Goal: Transaction & Acquisition: Purchase product/service

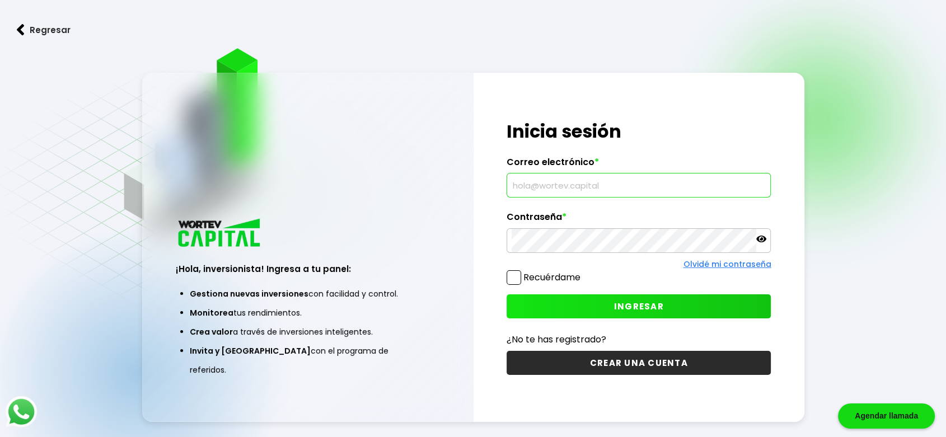
click at [587, 191] on input "text" at bounding box center [639, 186] width 254 height 24
type input "[EMAIL_ADDRESS][PERSON_NAME][DOMAIN_NAME]"
click at [635, 301] on span "INGRESAR" at bounding box center [639, 307] width 50 height 12
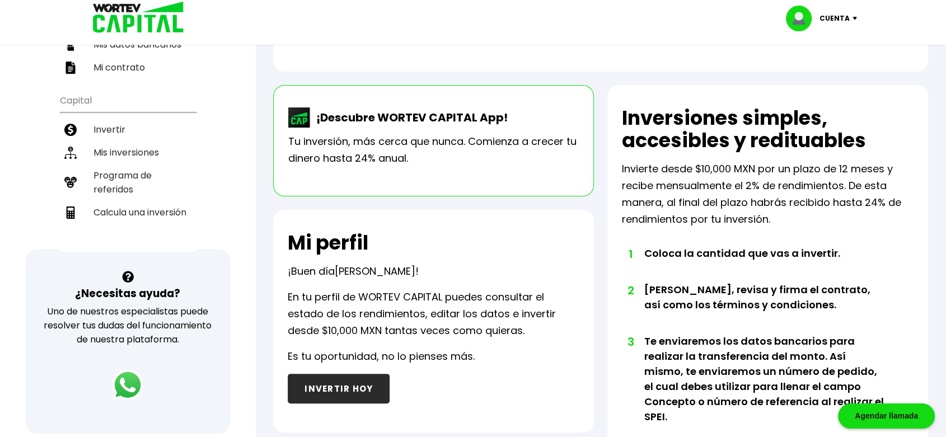
scroll to position [17, 0]
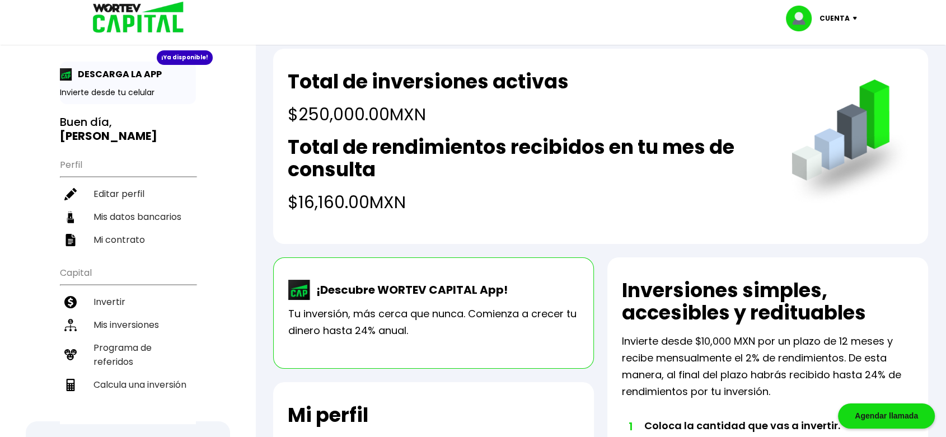
drag, startPoint x: 299, startPoint y: 198, endPoint x: 494, endPoint y: 202, distance: 195.4
click at [494, 202] on h4 "$16,160.00 MXN" at bounding box center [528, 202] width 481 height 25
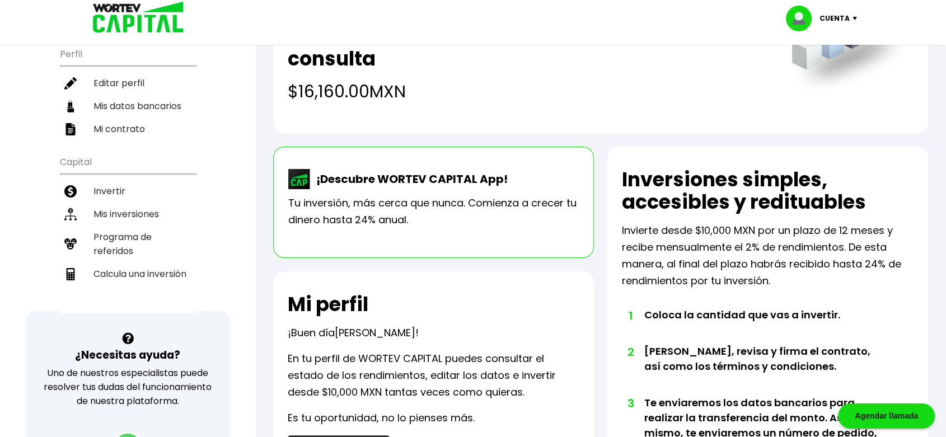
scroll to position [161, 0]
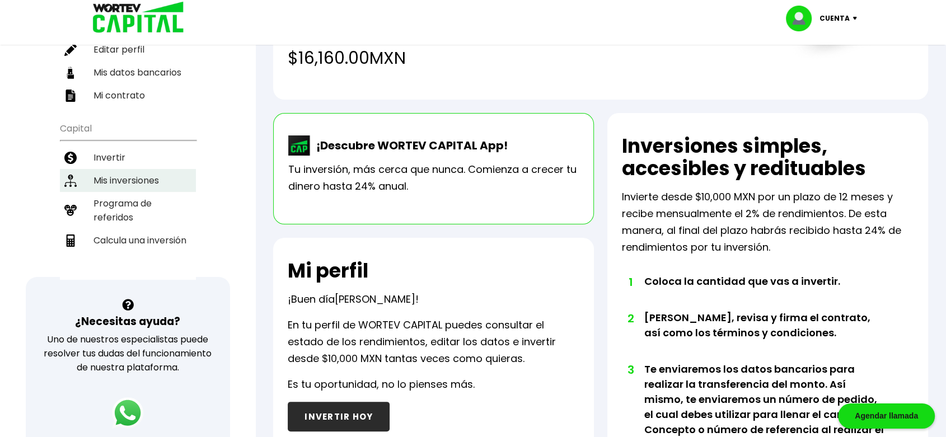
click at [118, 169] on li "Mis inversiones" at bounding box center [128, 180] width 136 height 23
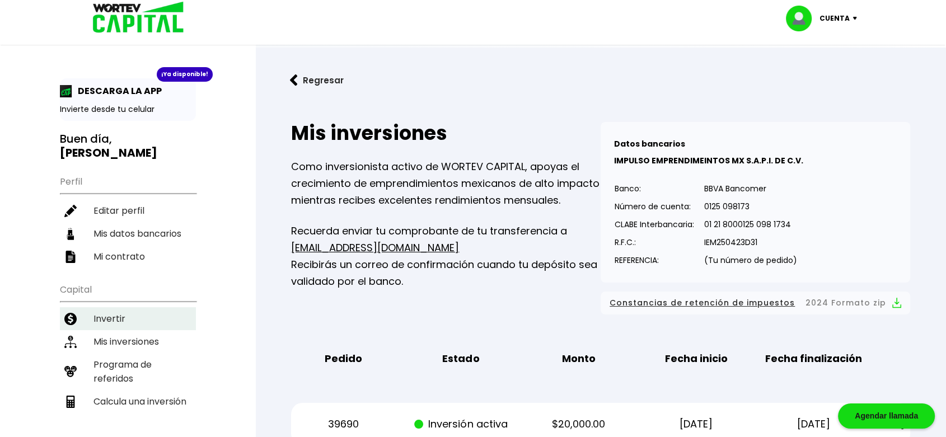
click at [114, 307] on li "Invertir" at bounding box center [128, 318] width 136 height 23
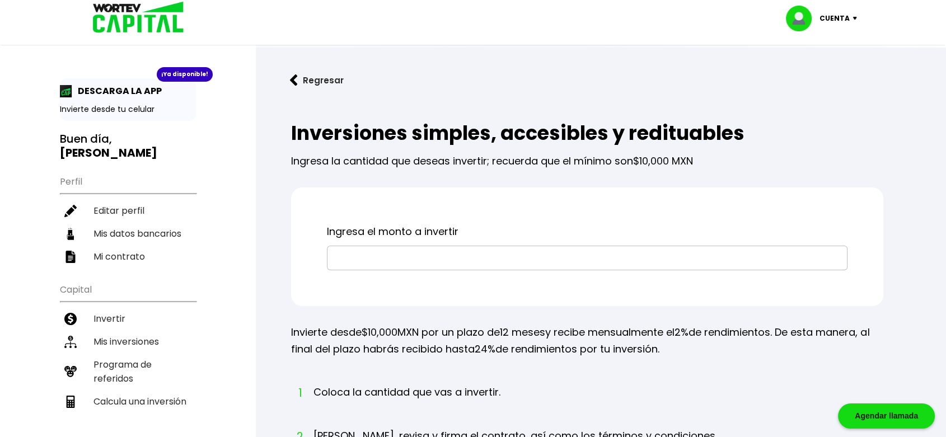
click at [407, 250] on input "text" at bounding box center [587, 258] width 510 height 24
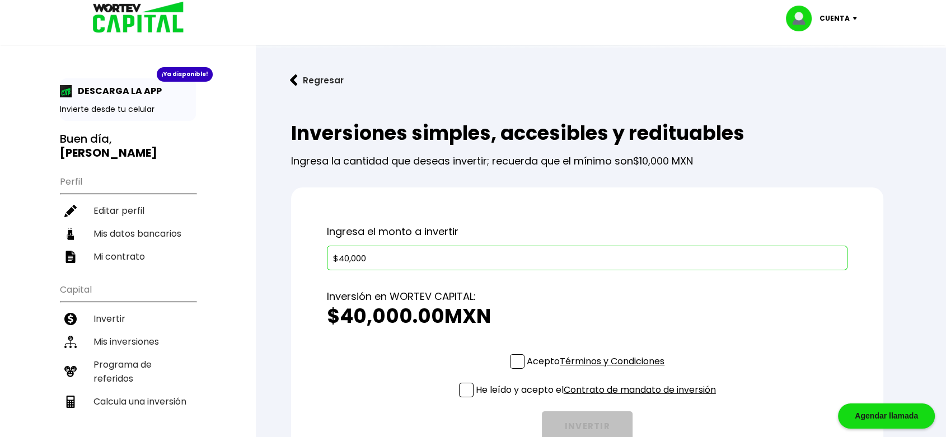
type input "$40,000"
click at [514, 356] on span at bounding box center [517, 361] width 15 height 15
click at [598, 370] on input "Acepto Términos y Condiciones" at bounding box center [598, 370] width 0 height 0
click at [459, 388] on span at bounding box center [466, 390] width 15 height 15
click at [598, 399] on input "He leído y acepto el Contrato de mandato de inversión" at bounding box center [598, 399] width 0 height 0
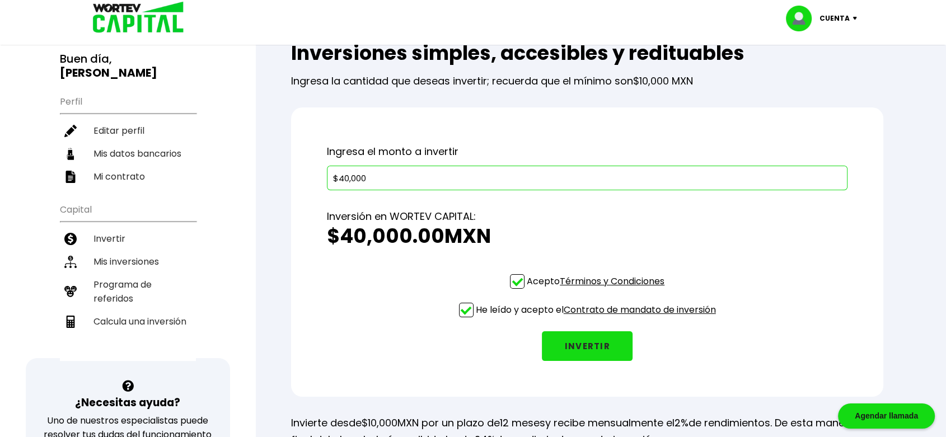
scroll to position [81, 0]
click at [598, 344] on button "INVERTIR" at bounding box center [587, 346] width 91 height 30
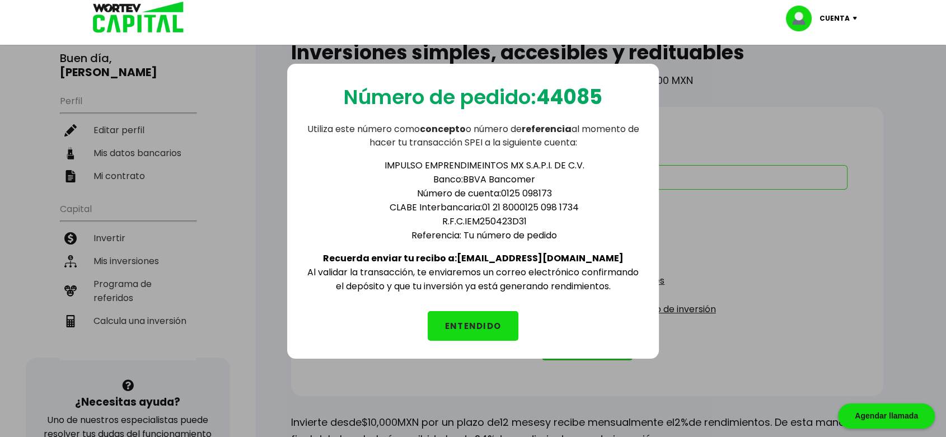
click at [512, 92] on p "Número de pedido: 44085" at bounding box center [473, 97] width 259 height 31
drag, startPoint x: 542, startPoint y: 93, endPoint x: 610, endPoint y: 100, distance: 68.1
click at [610, 100] on div "Número de pedido: 44085 Utiliza este número como concepto o número de referenci…" at bounding box center [473, 211] width 372 height 295
copy b "44085"
click at [490, 318] on button "ENTENDIDO" at bounding box center [473, 326] width 91 height 30
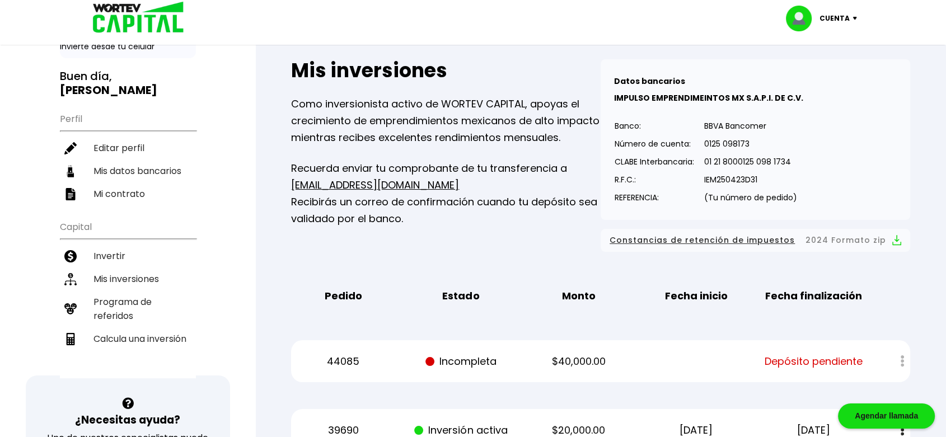
scroll to position [87, 0]
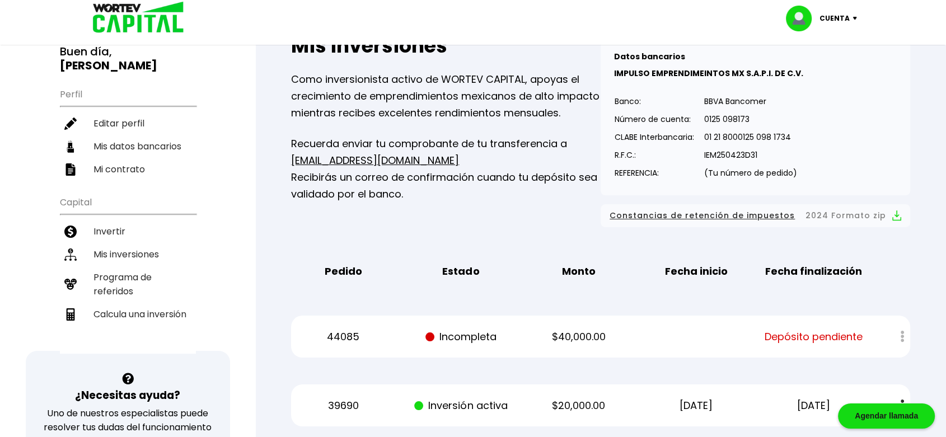
click at [837, 21] on p "Cuenta" at bounding box center [834, 18] width 30 height 17
click at [822, 75] on li "Cerrar sesión" at bounding box center [823, 74] width 90 height 23
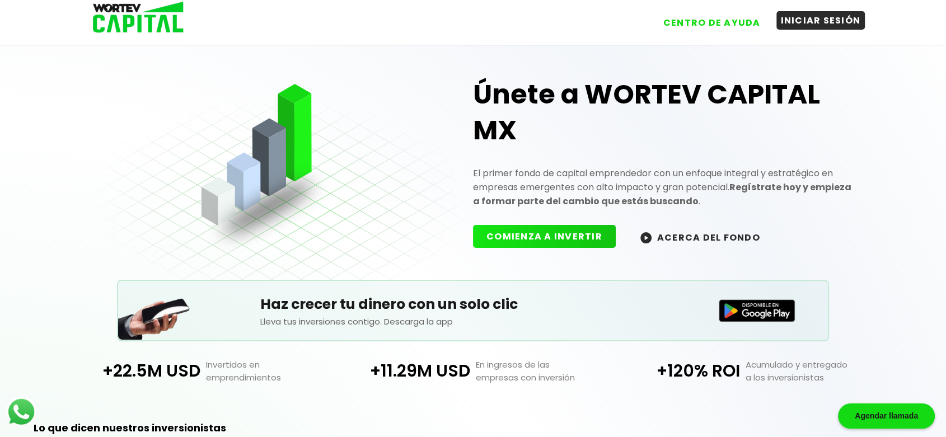
click at [808, 26] on button "INICIAR SESIÓN" at bounding box center [820, 20] width 89 height 18
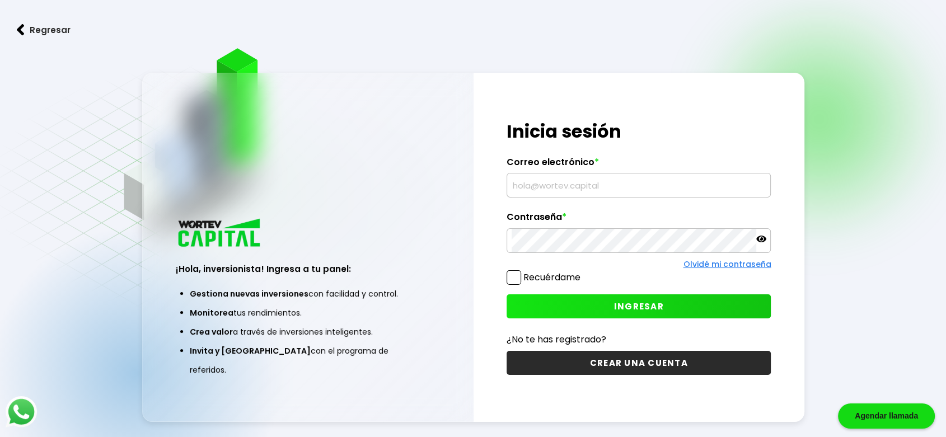
click at [596, 185] on input "text" at bounding box center [639, 186] width 254 height 24
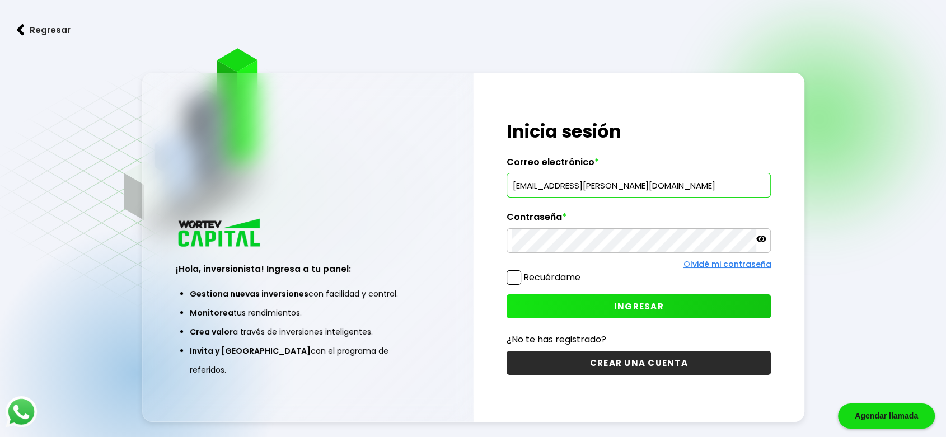
type input "[EMAIL_ADDRESS][PERSON_NAME][DOMAIN_NAME]"
drag, startPoint x: 756, startPoint y: 239, endPoint x: 774, endPoint y: 233, distance: 18.9
click at [774, 233] on div "¡Hola, inversionista! Ingresa tus credenciales para iniciar sesión Inicia sesió…" at bounding box center [639, 247] width 331 height 349
click at [762, 241] on icon at bounding box center [761, 239] width 10 height 7
click at [639, 305] on span "INGRESAR" at bounding box center [639, 307] width 50 height 12
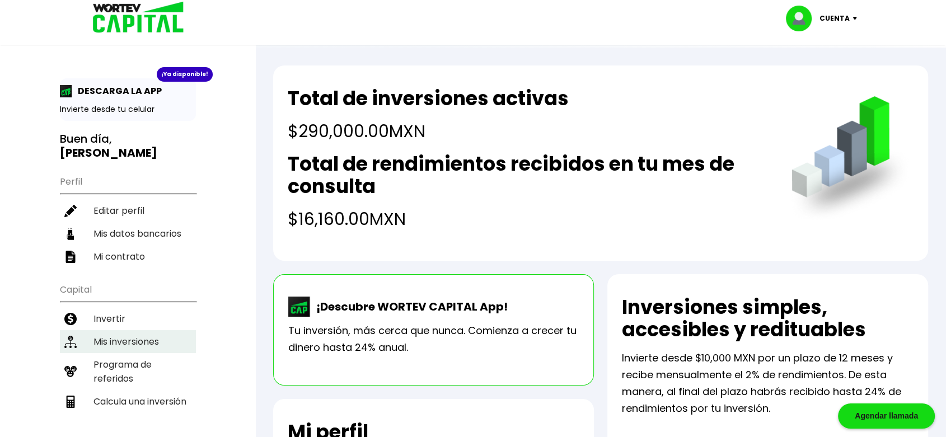
click at [114, 330] on li "Mis inversiones" at bounding box center [128, 341] width 136 height 23
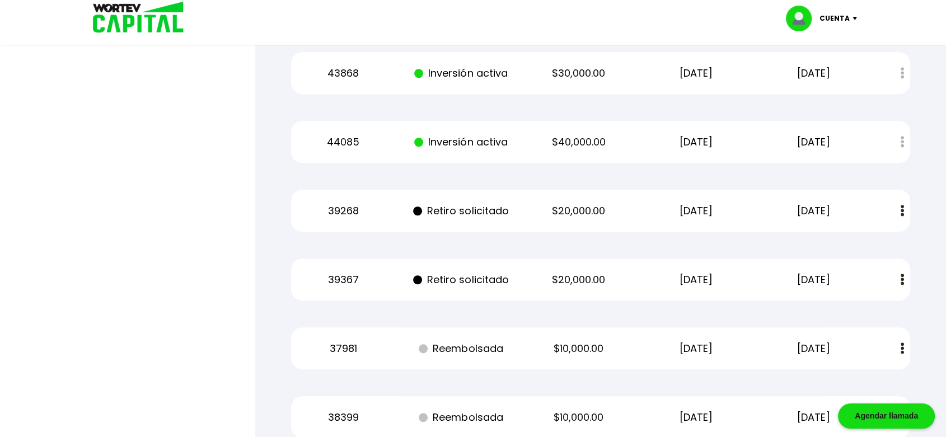
scroll to position [882, 0]
